Goal: Browse casually

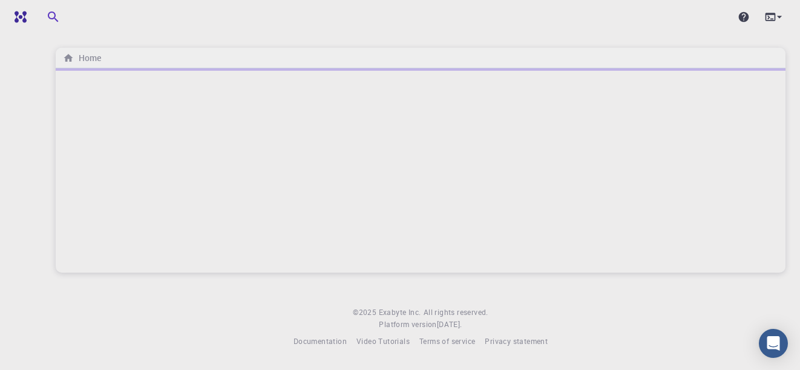
drag, startPoint x: 513, startPoint y: 151, endPoint x: 522, endPoint y: 138, distance: 15.6
click at [522, 138] on div at bounding box center [420, 170] width 729 height 204
click at [555, 370] on body "Home © 2025 Exabyte Inc. All rights reserved. Platform version [DATE] . Documen…" at bounding box center [400, 185] width 800 height 370
click at [590, 102] on div at bounding box center [420, 170] width 729 height 204
